Goal: Task Accomplishment & Management: Manage account settings

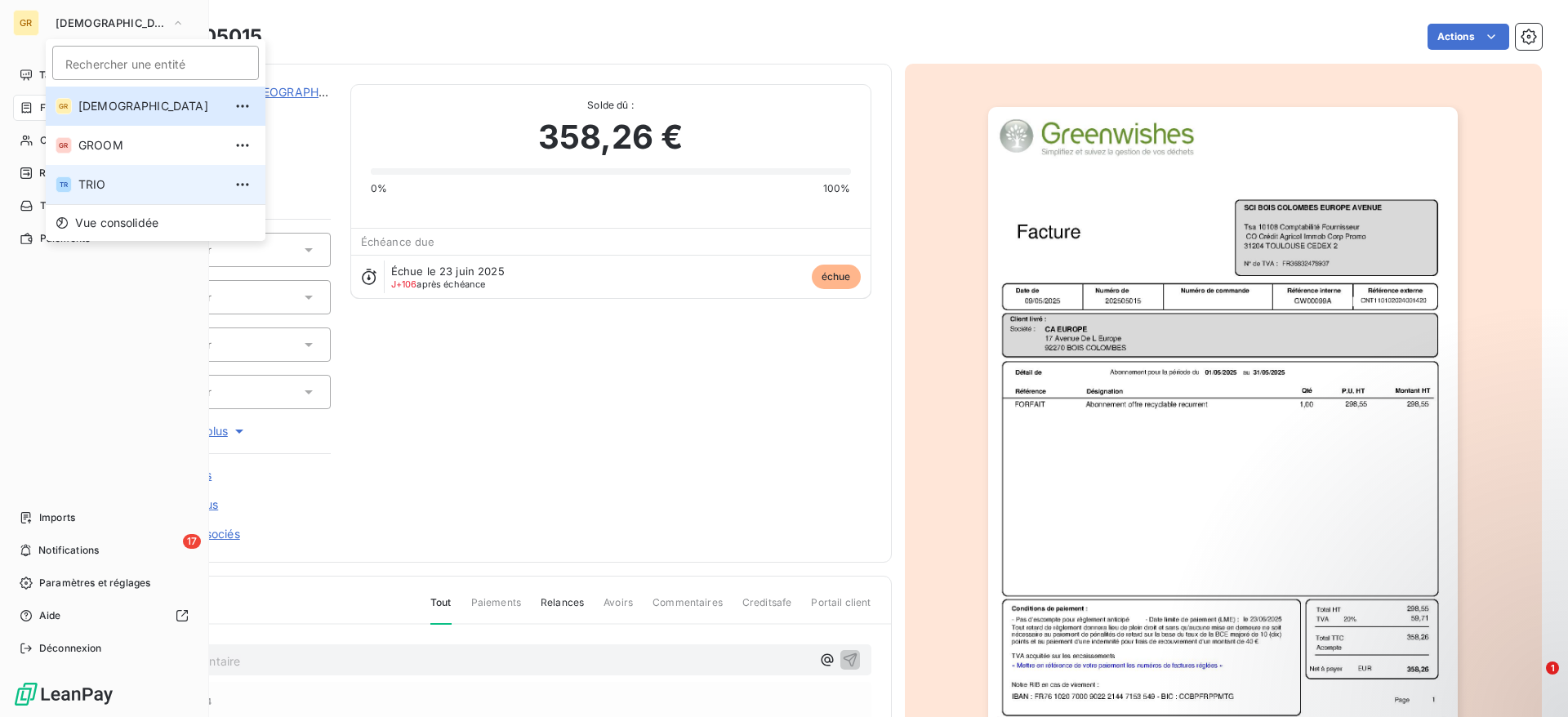
click at [109, 180] on span "TRIO" at bounding box center [150, 184] width 144 height 16
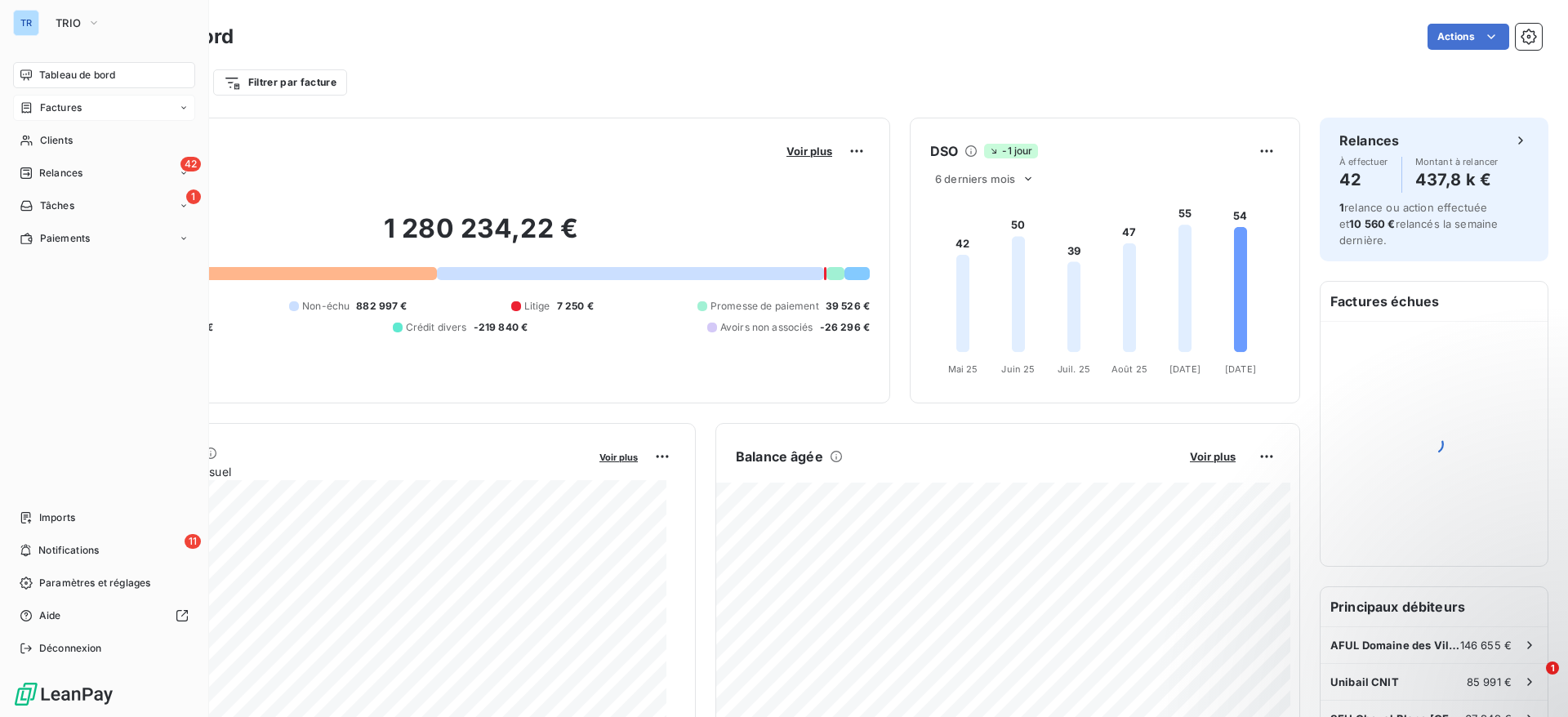
click at [93, 101] on div "Factures" at bounding box center [104, 107] width 183 height 26
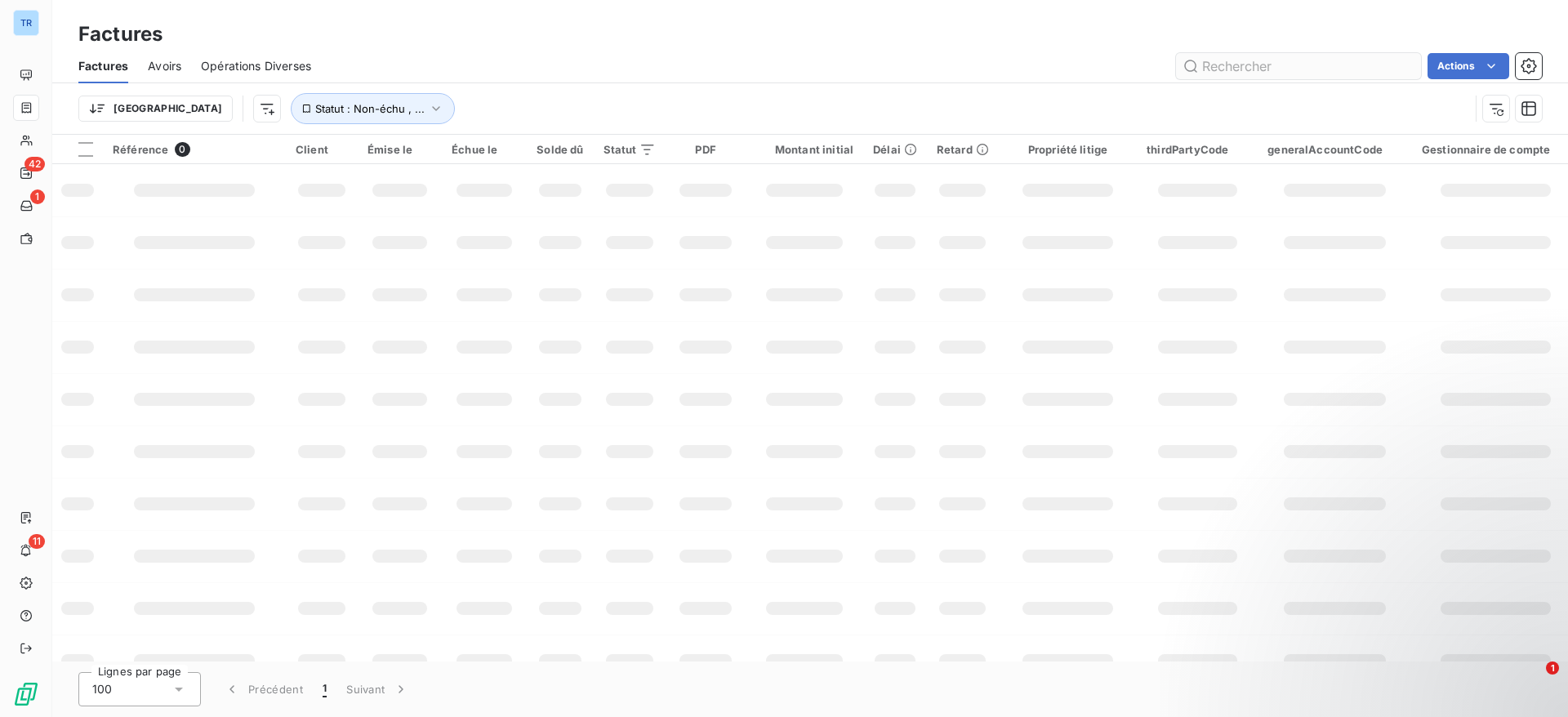
click at [1230, 73] on input "text" at bounding box center [1298, 66] width 245 height 26
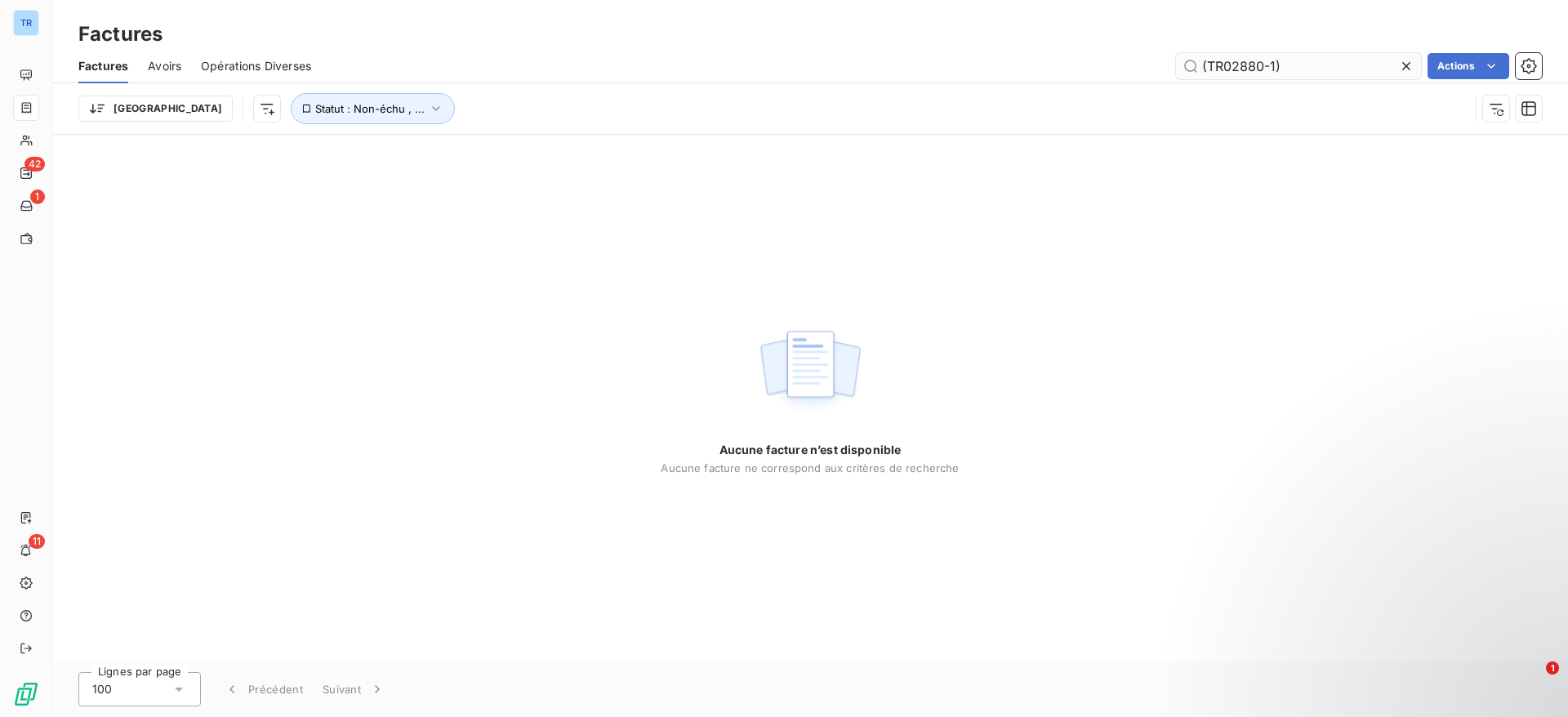
click at [1313, 65] on input "(TR02880-1)" at bounding box center [1298, 66] width 245 height 26
click at [1209, 64] on input "(TR02880-" at bounding box center [1298, 66] width 245 height 26
click at [1285, 67] on input "TR02880-" at bounding box center [1298, 66] width 245 height 26
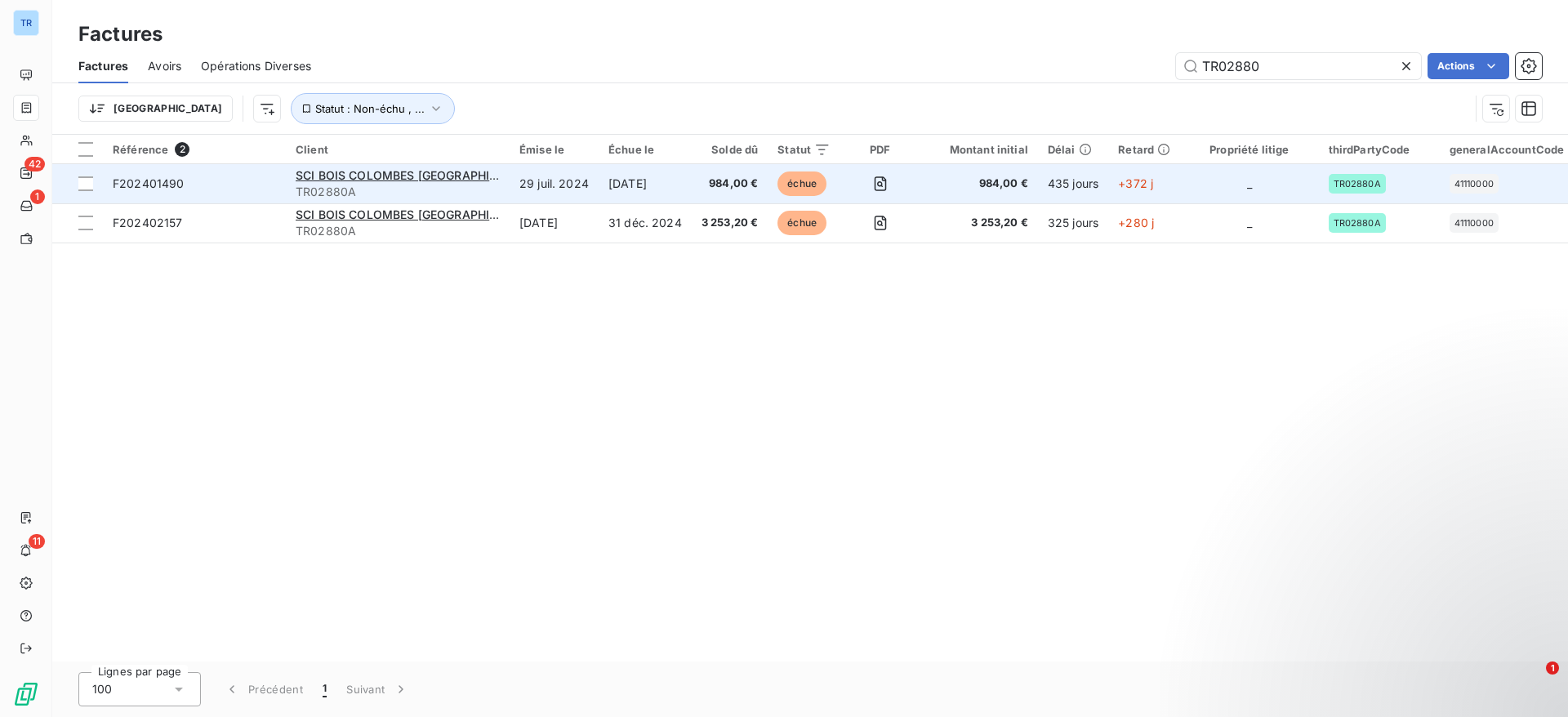
type input "TR02880"
click at [452, 187] on span "TR02880A" at bounding box center [398, 191] width 204 height 16
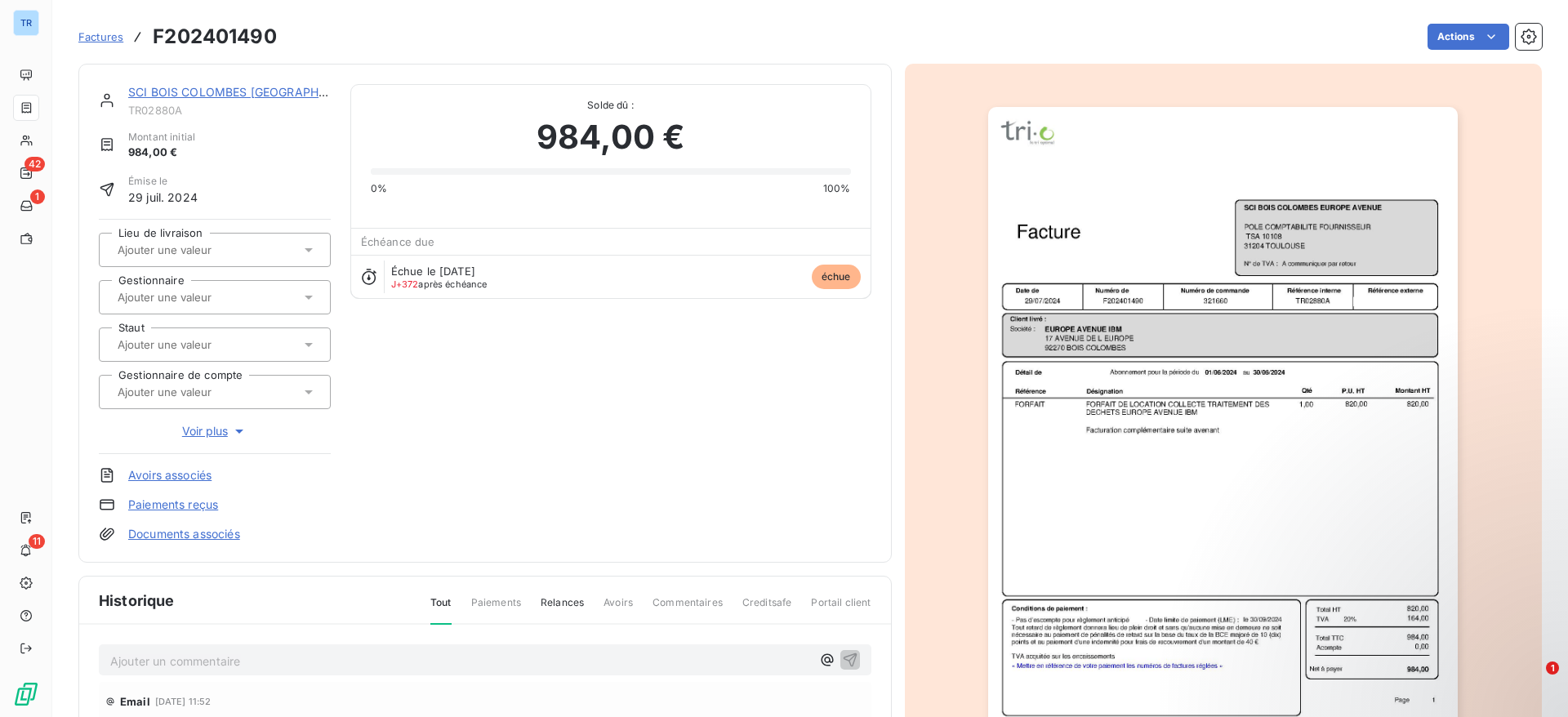
click at [1292, 494] on img "button" at bounding box center [1223, 438] width 470 height 664
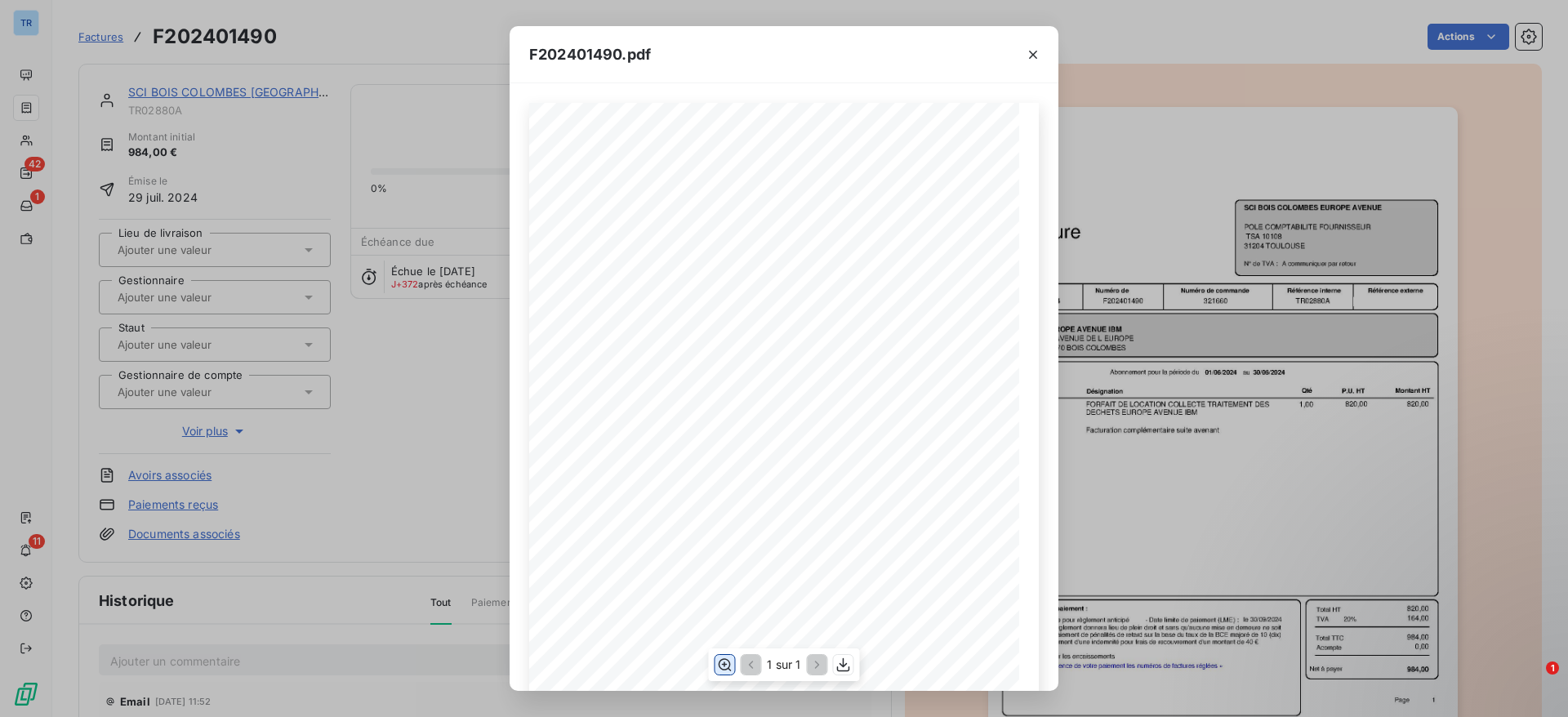
click at [725, 663] on icon "button" at bounding box center [725, 664] width 13 height 12
click at [495, 457] on div "F202401490.pdf Référence interne Numéro de Date de Numéro de commande Référence…" at bounding box center [784, 358] width 1568 height 717
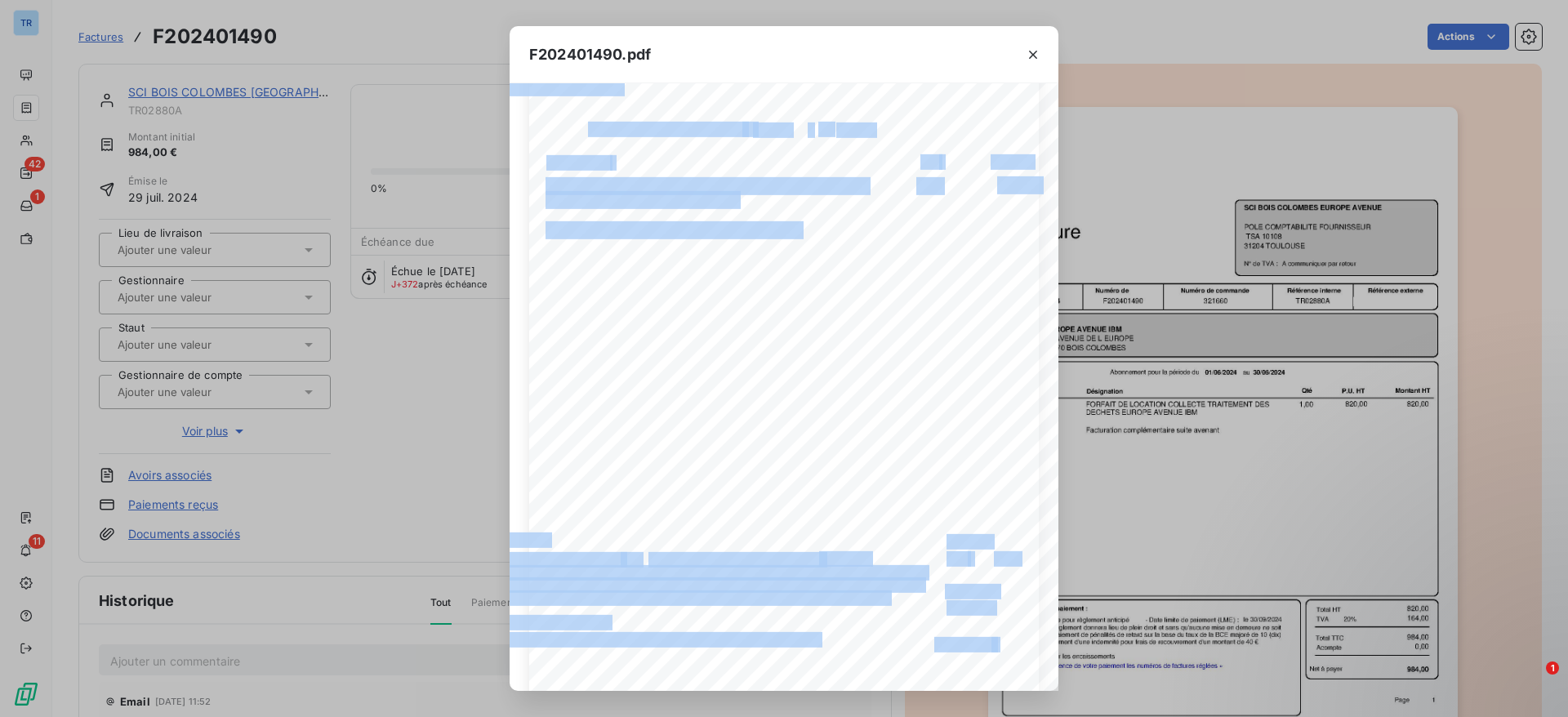
drag, startPoint x: 779, startPoint y: 679, endPoint x: 989, endPoint y: 678, distance: 210.0
click at [989, 678] on div "Référence interne Numéro de Date de Numéro de commande Référence externe [STREE…" at bounding box center [783, 387] width 549 height 607
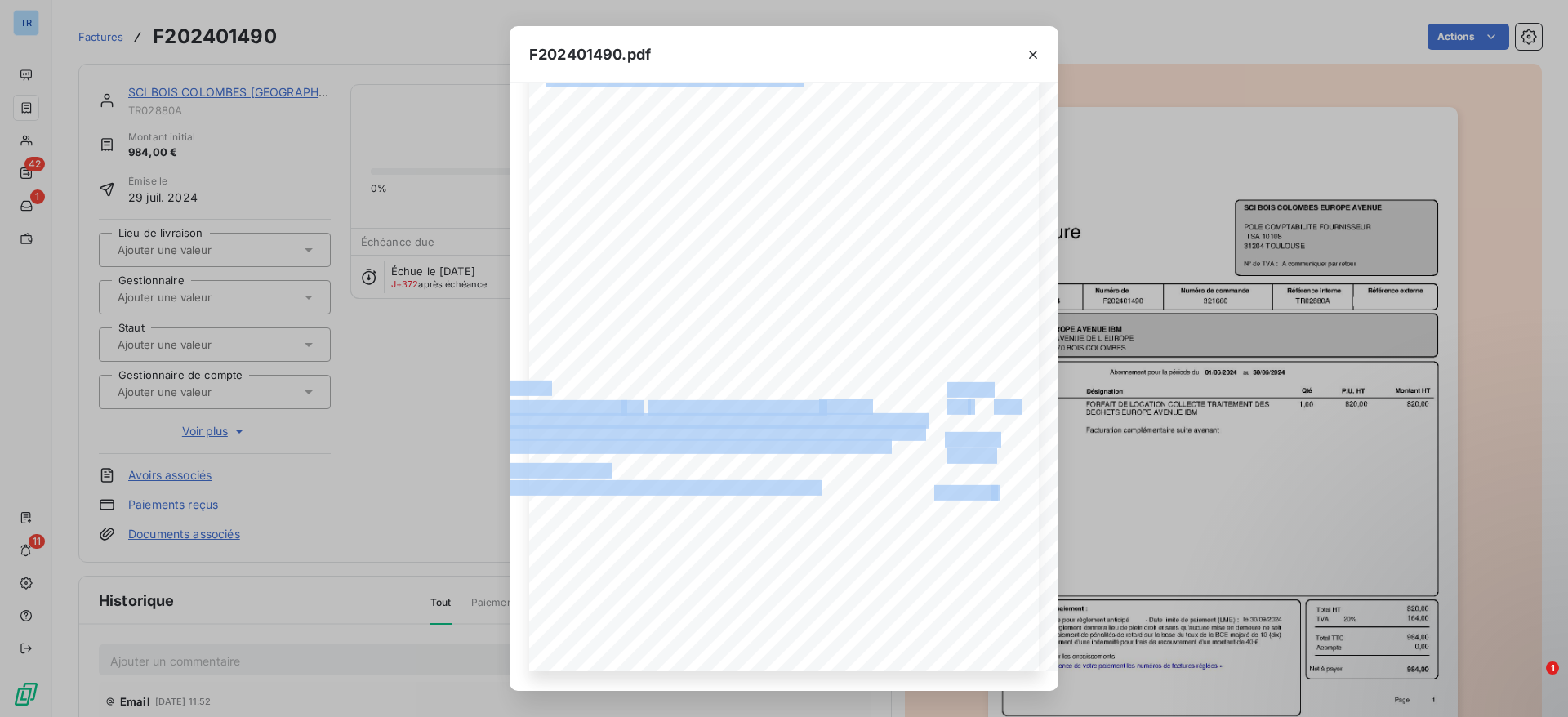
drag, startPoint x: 816, startPoint y: 679, endPoint x: 891, endPoint y: 679, distance: 75.0
click at [891, 679] on div "Référence interne Numéro de Date de Numéro de commande Référence externe [STREE…" at bounding box center [783, 387] width 549 height 607
click at [1037, 54] on icon "button" at bounding box center [1033, 55] width 16 height 16
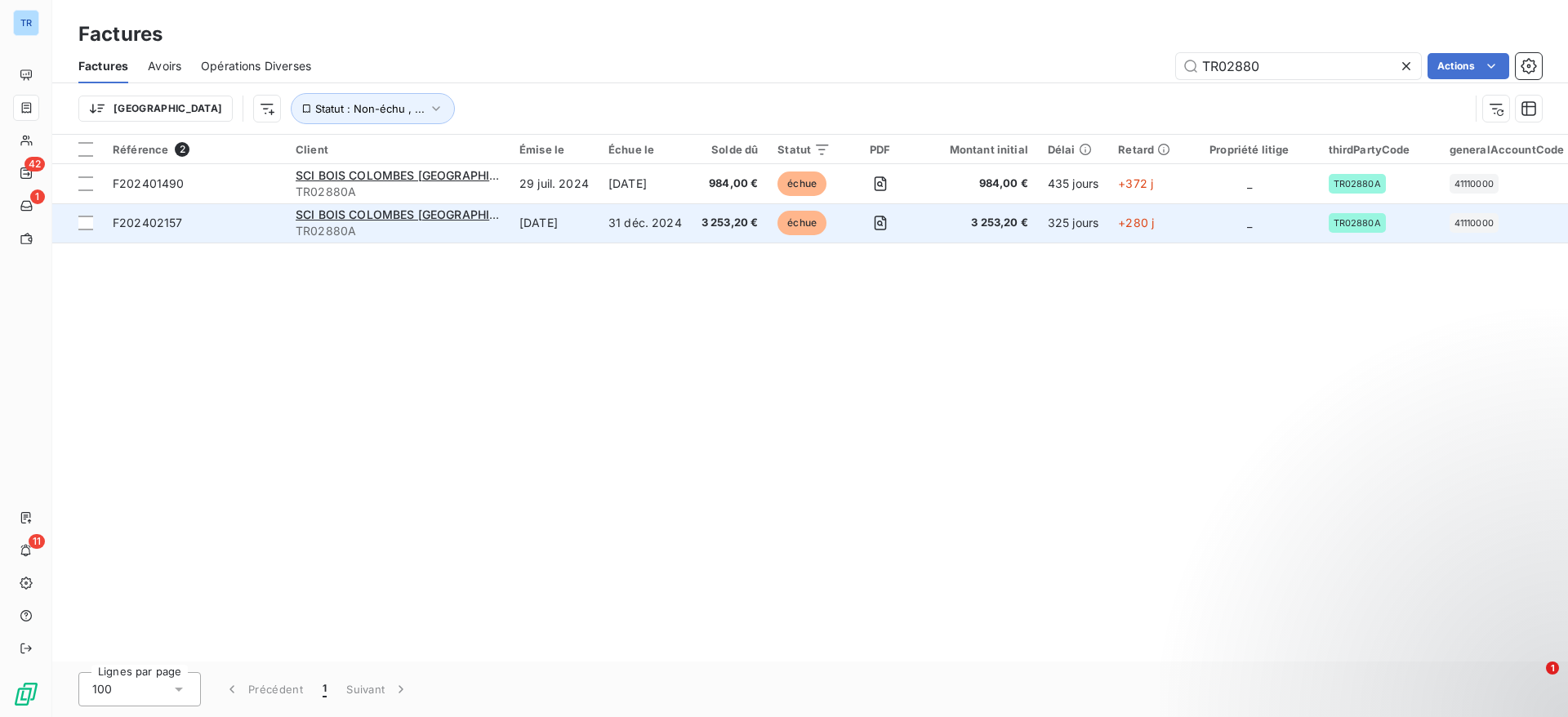
click at [817, 230] on span "échue" at bounding box center [801, 223] width 49 height 25
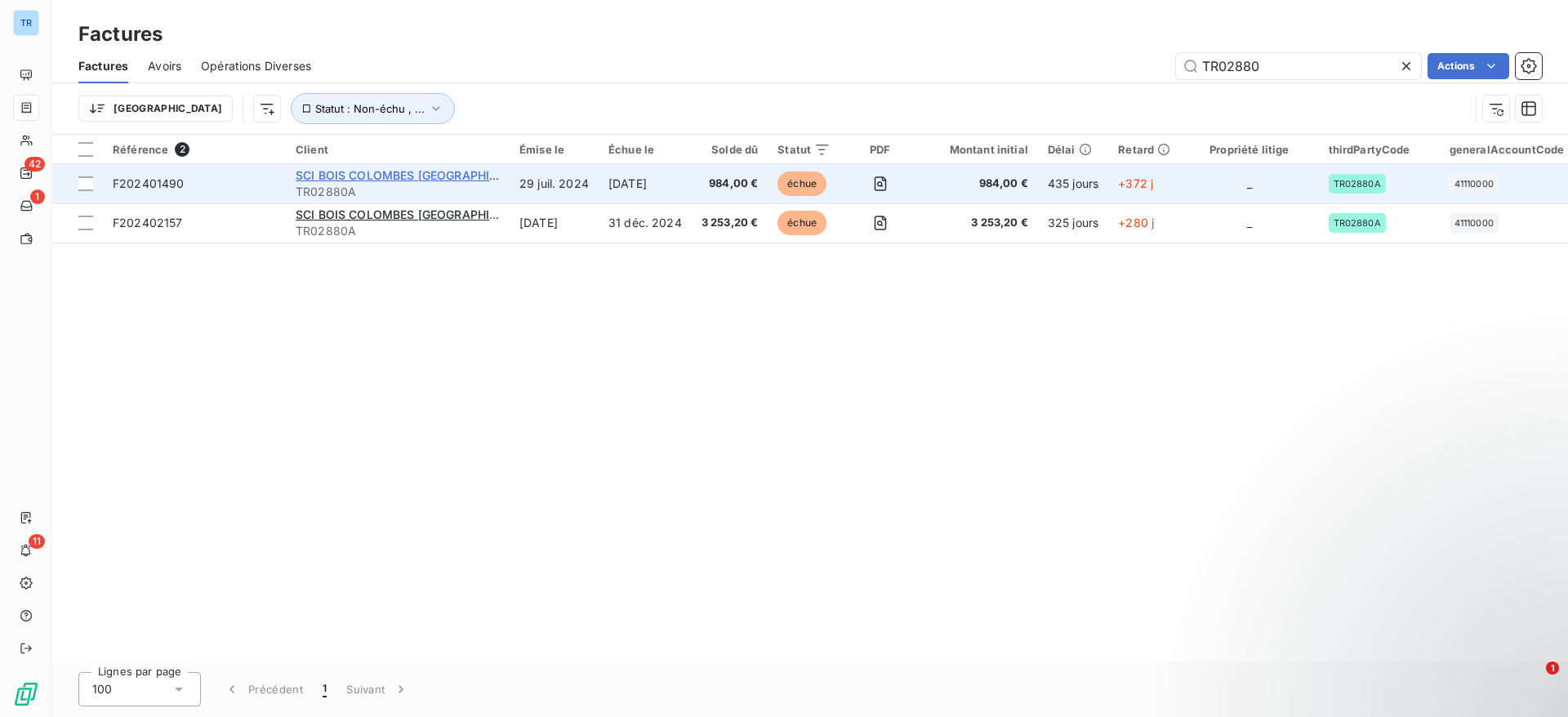
click at [452, 182] on span "SCI BOIS COLOMBES [GEOGRAPHIC_DATA]" at bounding box center [415, 175] width 240 height 14
